Goal: Task Accomplishment & Management: Use online tool/utility

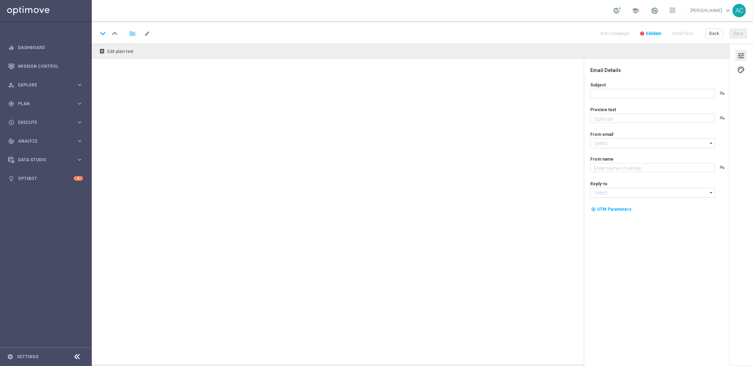
type textarea "Vai deixar R$220 milhões passarem?"
type textarea "Lottoland.com.br"
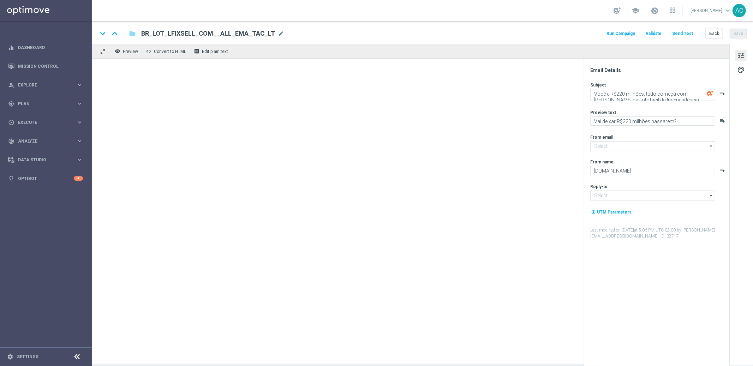
type input "mail@crm.lottoland.com.br"
type input "contato@lottoland.com.br"
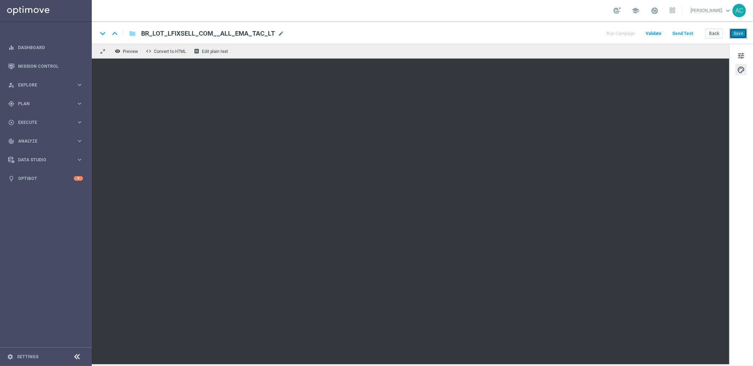
click at [739, 33] on button "Save" at bounding box center [738, 34] width 17 height 10
click at [738, 35] on button "Save" at bounding box center [738, 34] width 17 height 10
click at [739, 32] on button "Save" at bounding box center [738, 34] width 17 height 10
click at [41, 11] on link at bounding box center [46, 10] width 92 height 21
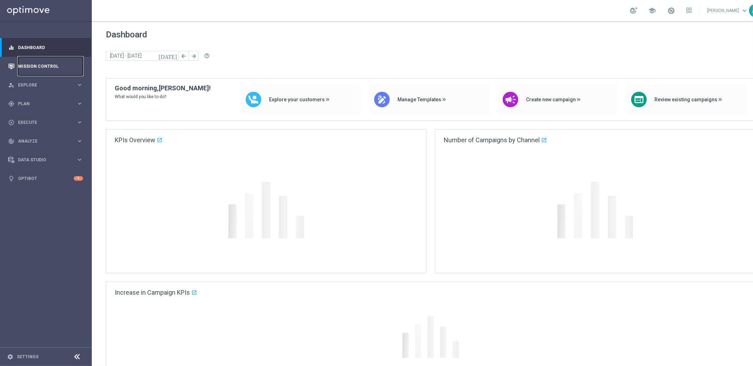
click at [45, 64] on link "Mission Control" at bounding box center [50, 66] width 65 height 19
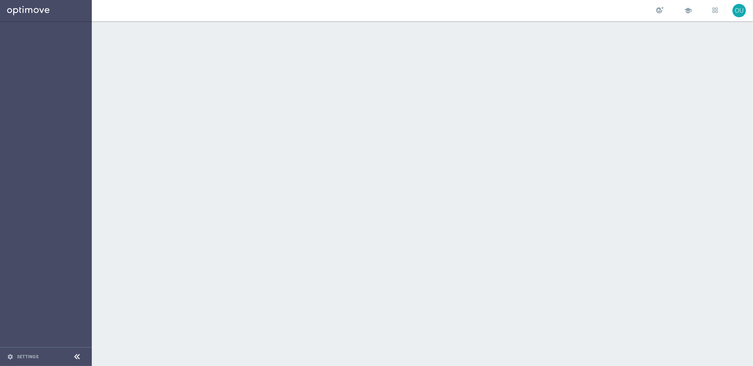
click at [661, 126] on div at bounding box center [423, 193] width 662 height 345
click at [26, 9] on link at bounding box center [46, 10] width 92 height 21
click at [48, 15] on link at bounding box center [46, 10] width 92 height 21
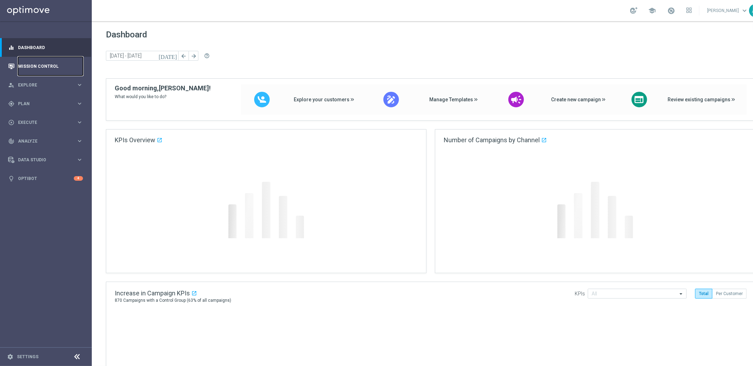
click at [52, 64] on link "Mission Control" at bounding box center [50, 66] width 65 height 19
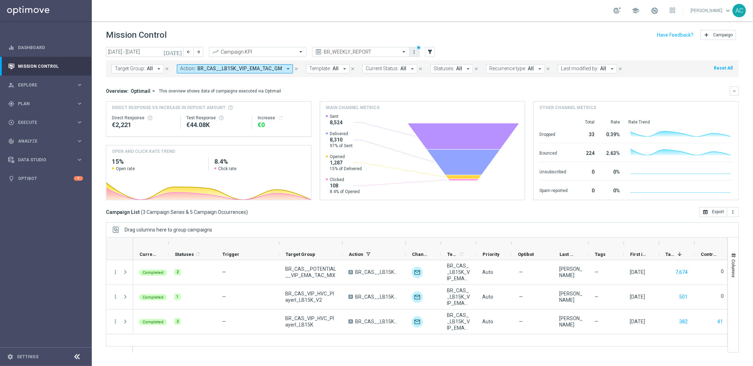
click at [417, 52] on icon "more_vert" at bounding box center [415, 52] width 6 height 6
click at [431, 65] on div "Save view" at bounding box center [452, 65] width 64 height 5
click at [415, 53] on icon "more_vert" at bounding box center [415, 52] width 6 height 6
click at [416, 65] on div "bookmark Save view Primary views can not be edited" at bounding box center [437, 65] width 57 height 10
click at [487, 51] on div "today 11 Aug 2025 - 17 Aug 2025 arrow_back arrow_forward Campaign KPI trending_…" at bounding box center [422, 52] width 633 height 11
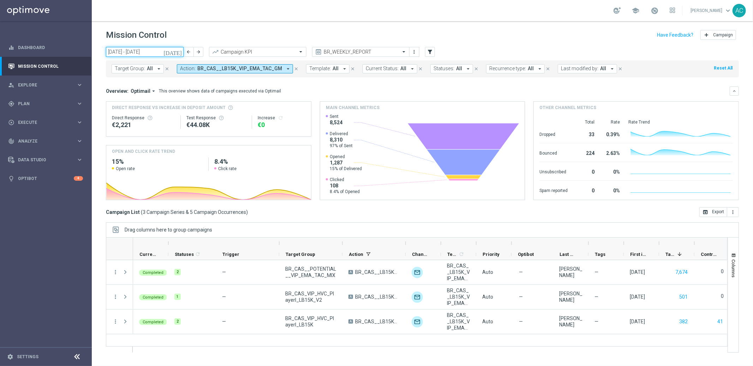
click at [120, 49] on input "[DATE] - [DATE]" at bounding box center [145, 52] width 78 height 10
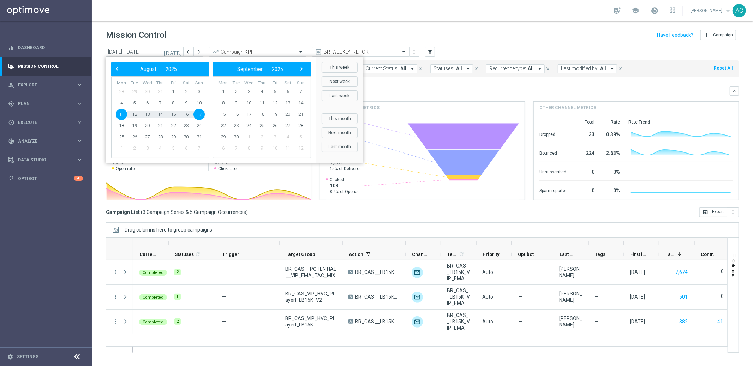
click at [431, 29] on div "Mission Control add Campaign" at bounding box center [422, 35] width 633 height 14
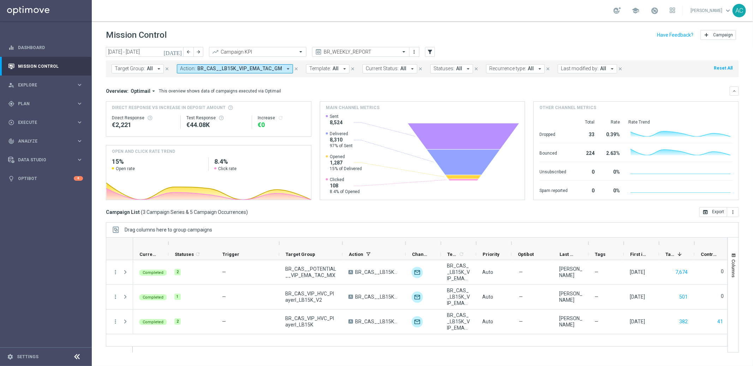
click at [511, 212] on div "Campaign List ( 3 Campaign Series & 5 Campaign Occurrences ) open_in_browser Ex…" at bounding box center [422, 212] width 633 height 10
click at [285, 69] on icon "arrow_drop_down" at bounding box center [288, 69] width 6 height 6
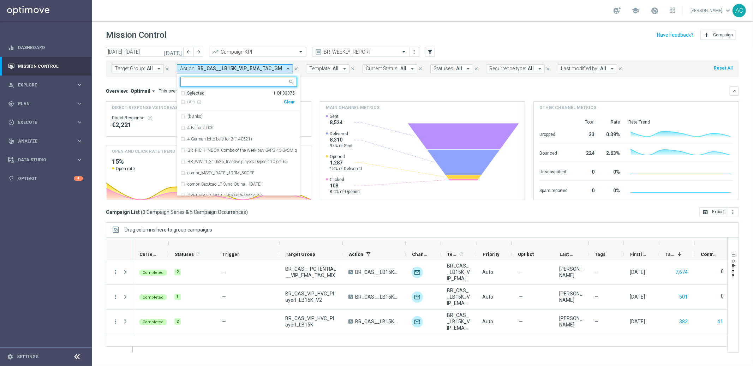
click at [0, 0] on div "Clear" at bounding box center [0, 0] width 0 height 0
click at [348, 97] on div "Overview: Optimail arrow_drop_down This overview shows data of campaigns execut…" at bounding box center [422, 144] width 633 height 114
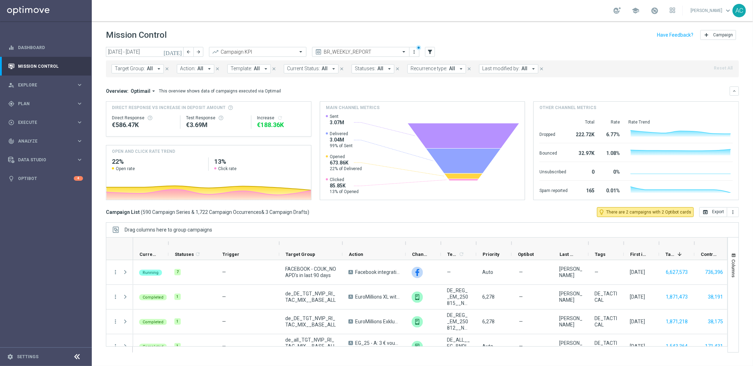
click at [139, 70] on span "Target Group:" at bounding box center [130, 69] width 30 height 6
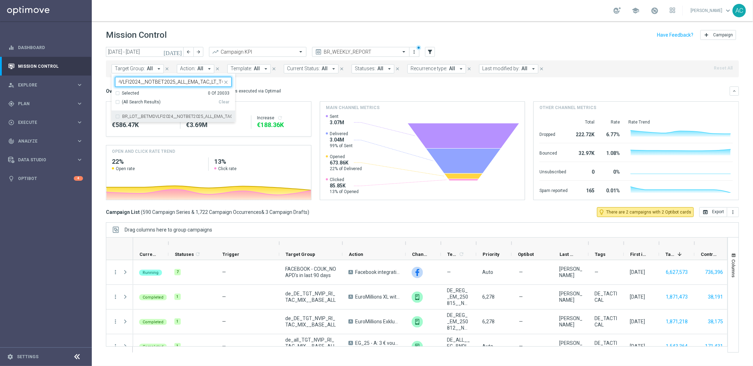
click at [116, 117] on div "BR_LOT__BETMDVLFI2024__NOTBET2025_ALL_EMA_TAC_LT_TG" at bounding box center [173, 116] width 117 height 11
type input "BR_LOT__BETMDVLFI2024__NOTBET2025_ALL_EMA_TAC_LT_TG"
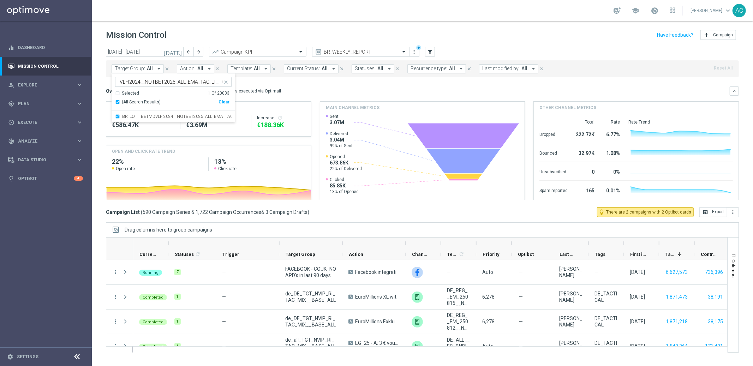
scroll to position [0, 0]
click at [298, 90] on div "Overview: Optimail arrow_drop_down This overview shows data of campaigns execut…" at bounding box center [418, 91] width 624 height 6
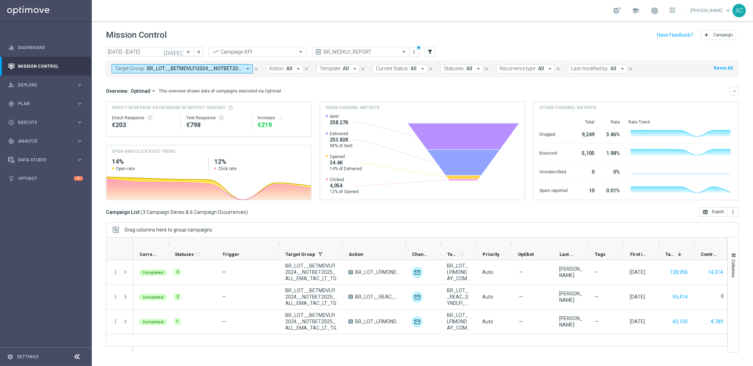
click at [165, 69] on span "BR_LOT__BETMDVLFI2024__NOTBET2025_ALL_EMA_TAC_LT_TG" at bounding box center [194, 69] width 95 height 6
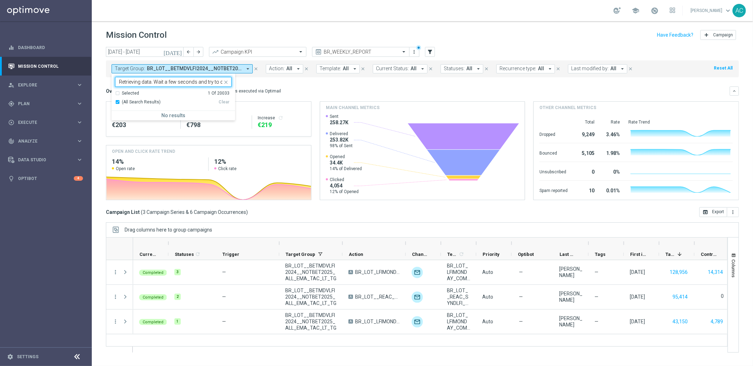
scroll to position [0, 34]
type input "Retrieving data. Wait a few seconds and try to cut or copy again."
click at [226, 82] on icon "close" at bounding box center [226, 82] width 6 height 6
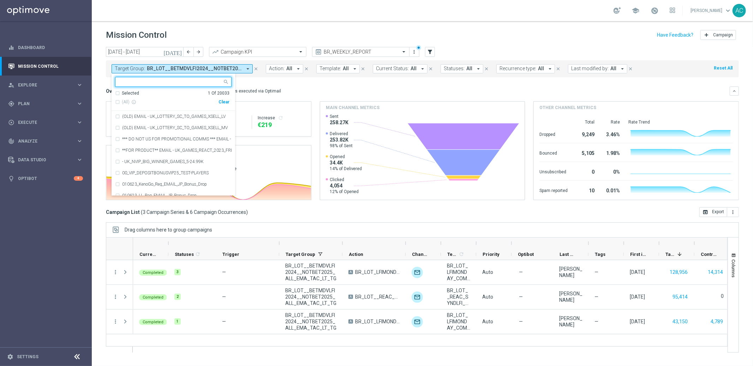
click at [170, 79] on input "text" at bounding box center [170, 82] width 103 height 6
paste input "BR_LOT__ACTIVE_LOTTO__ALL_EMA_TAC_LT_TG"
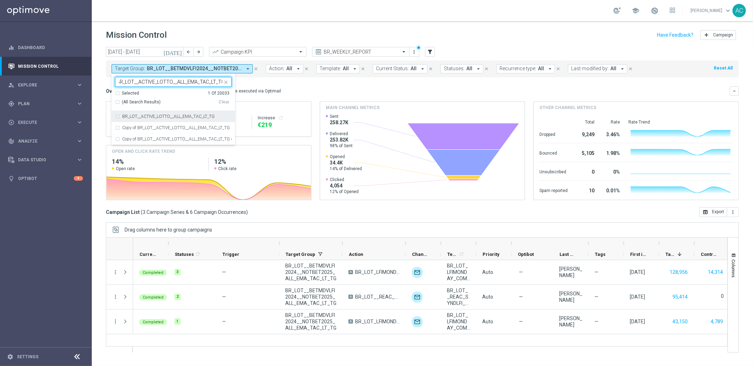
click at [118, 116] on div "BR_LOT__ACTIVE_LOTTO__ALL_EMA_TAC_LT_TG" at bounding box center [173, 116] width 117 height 11
type input "BR_LOT__ACTIVE_LOTTO__ALL_EMA_TAC_LT_TG"
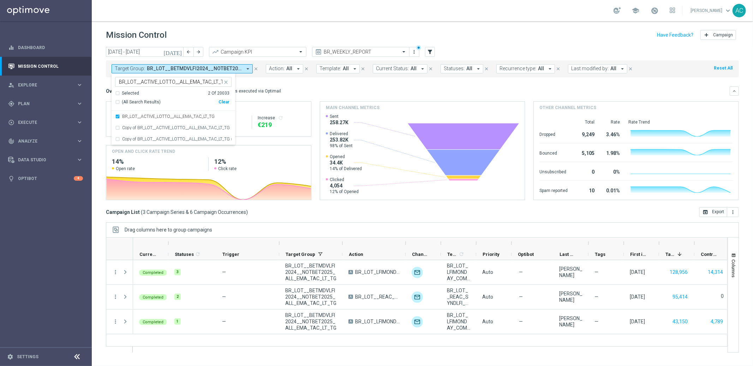
click at [119, 103] on div "(All Search Results)" at bounding box center [166, 102] width 103 height 6
click at [339, 91] on div "Overview: Optimail arrow_drop_down This overview shows data of campaigns execut…" at bounding box center [418, 91] width 624 height 6
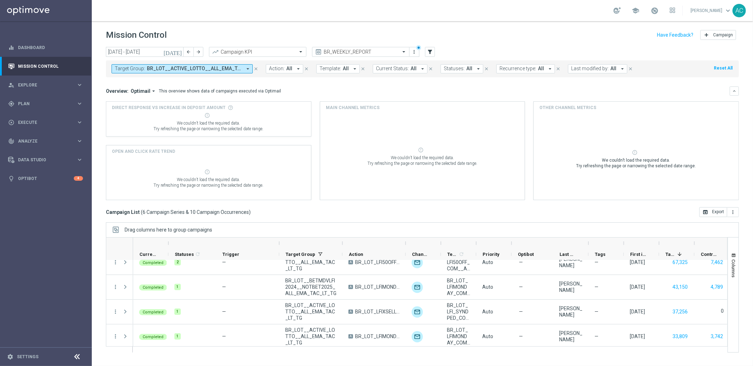
scroll to position [62, 0]
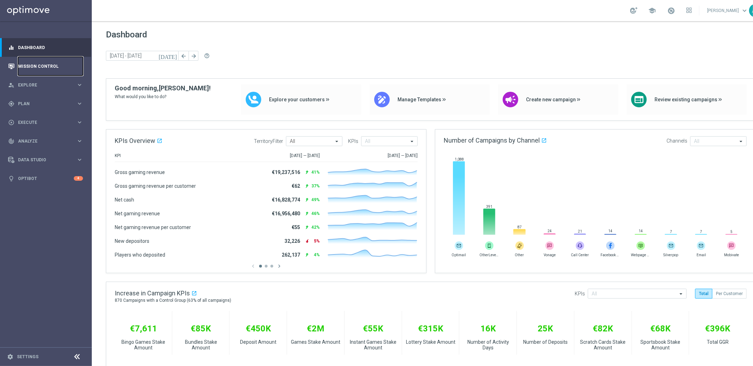
click at [41, 67] on link "Mission Control" at bounding box center [50, 66] width 65 height 19
click at [26, 66] on link "Mission Control" at bounding box center [50, 66] width 65 height 19
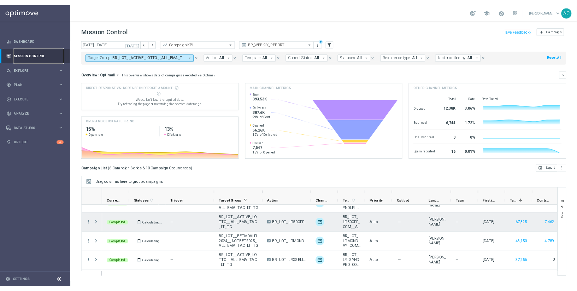
scroll to position [43, 0]
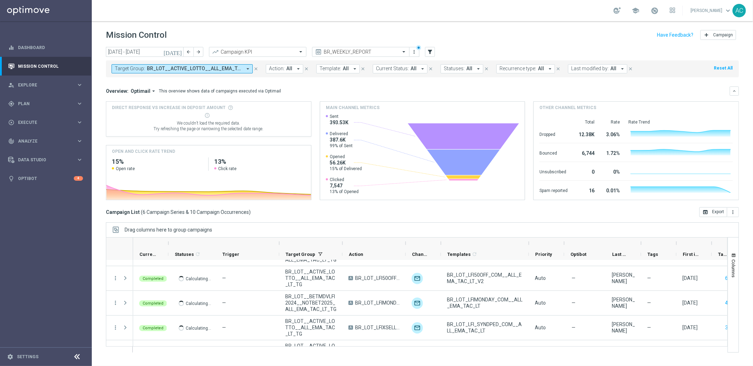
drag, startPoint x: 478, startPoint y: 243, endPoint x: 529, endPoint y: 246, distance: 50.9
click at [529, 246] on div at bounding box center [529, 243] width 3 height 11
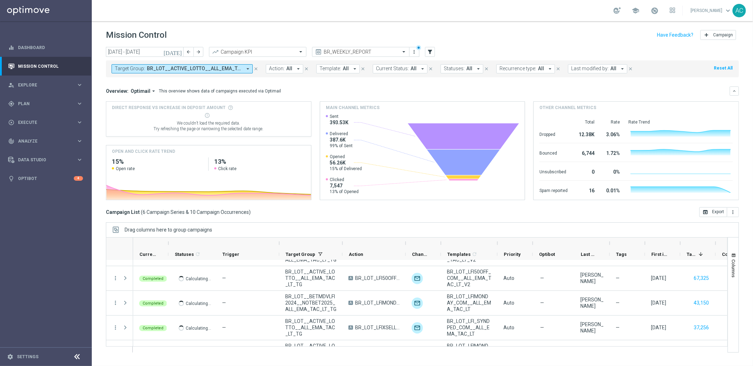
drag, startPoint x: 530, startPoint y: 243, endPoint x: 498, endPoint y: 244, distance: 31.5
click at [498, 244] on div at bounding box center [497, 243] width 3 height 11
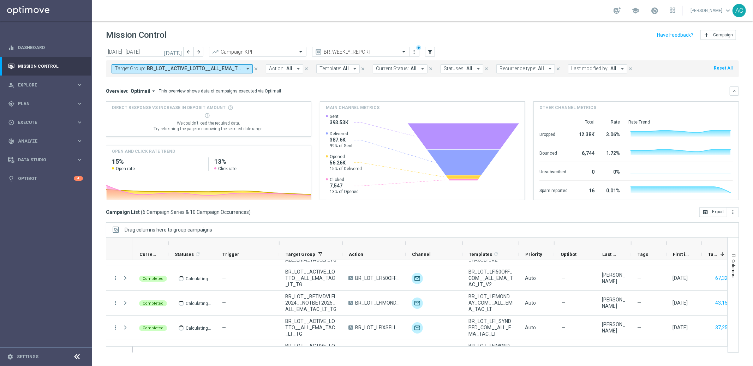
drag, startPoint x: 439, startPoint y: 244, endPoint x: 363, endPoint y: 252, distance: 76.4
click at [461, 245] on div at bounding box center [462, 243] width 3 height 11
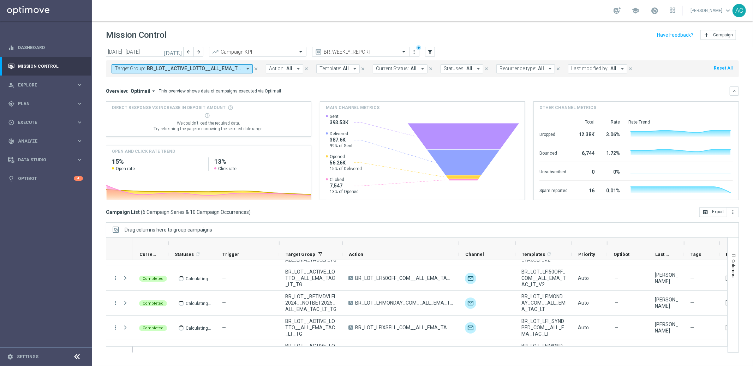
drag, startPoint x: 405, startPoint y: 256, endPoint x: 458, endPoint y: 250, distance: 53.6
click at [458, 250] on div at bounding box center [459, 254] width 3 height 11
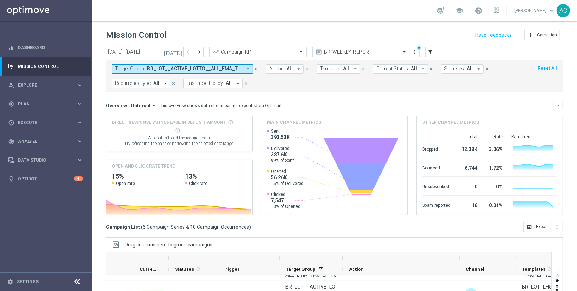
scroll to position [76, 0]
